Goal: Task Accomplishment & Management: Complete application form

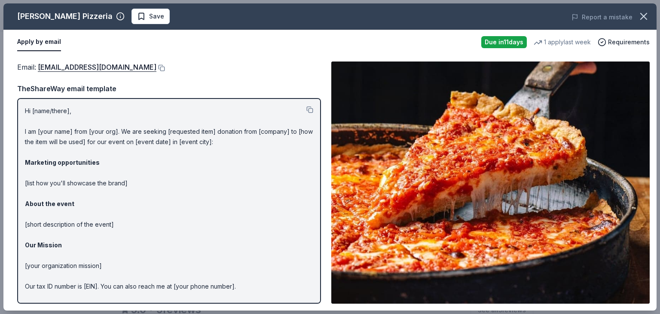
scroll to position [3, 0]
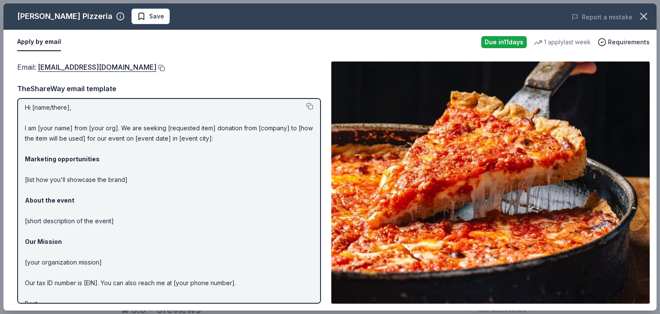
click at [156, 66] on button at bounding box center [160, 67] width 9 height 7
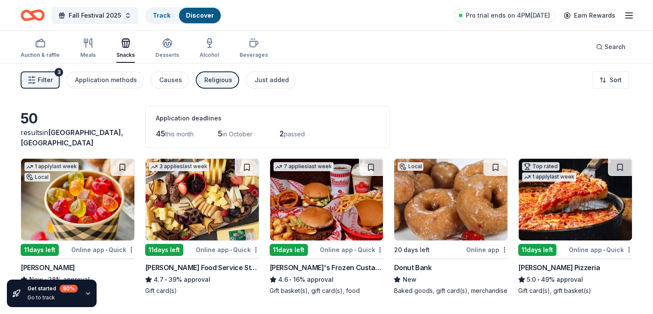
click at [211, 245] on div "Online app • Quick" at bounding box center [228, 249] width 64 height 11
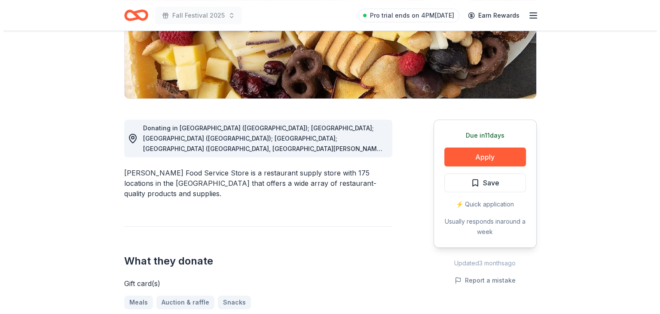
scroll to position [168, 0]
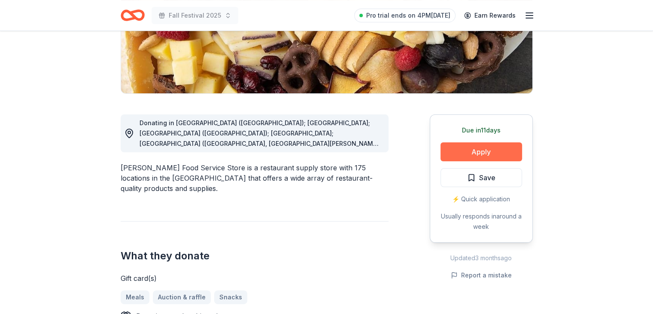
click at [472, 148] on button "Apply" at bounding box center [482, 151] width 82 height 19
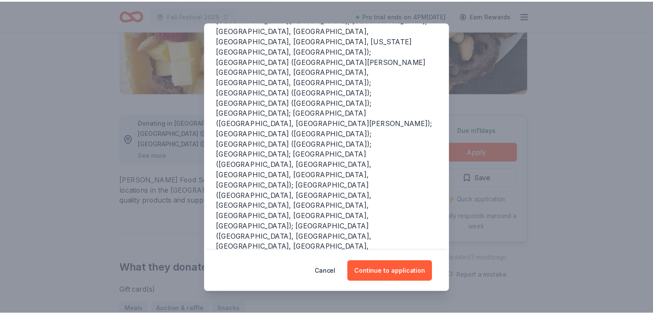
scroll to position [170, 0]
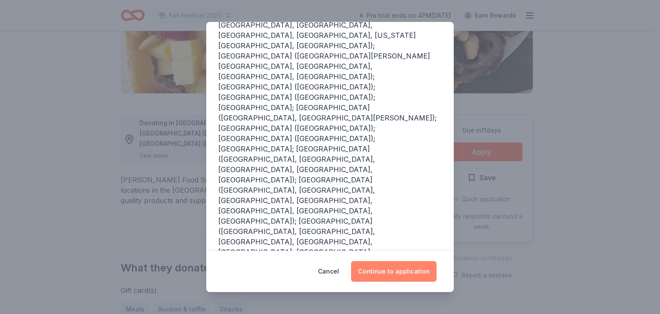
click at [390, 269] on button "Continue to application" at bounding box center [393, 271] width 85 height 21
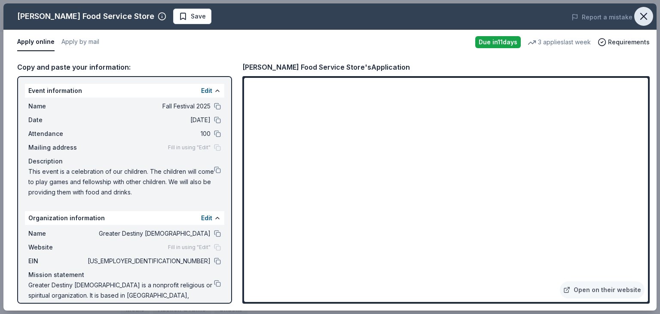
click at [645, 16] on icon "button" at bounding box center [644, 16] width 12 height 12
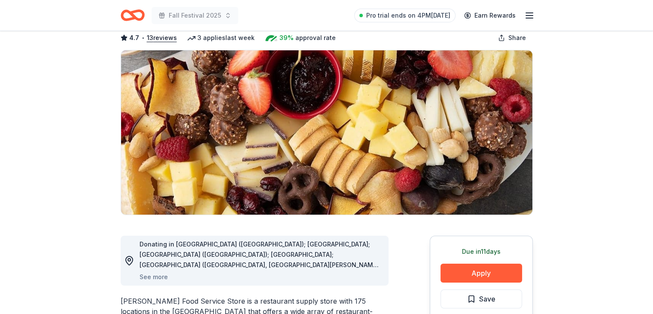
scroll to position [5, 0]
